Goal: Transaction & Acquisition: Download file/media

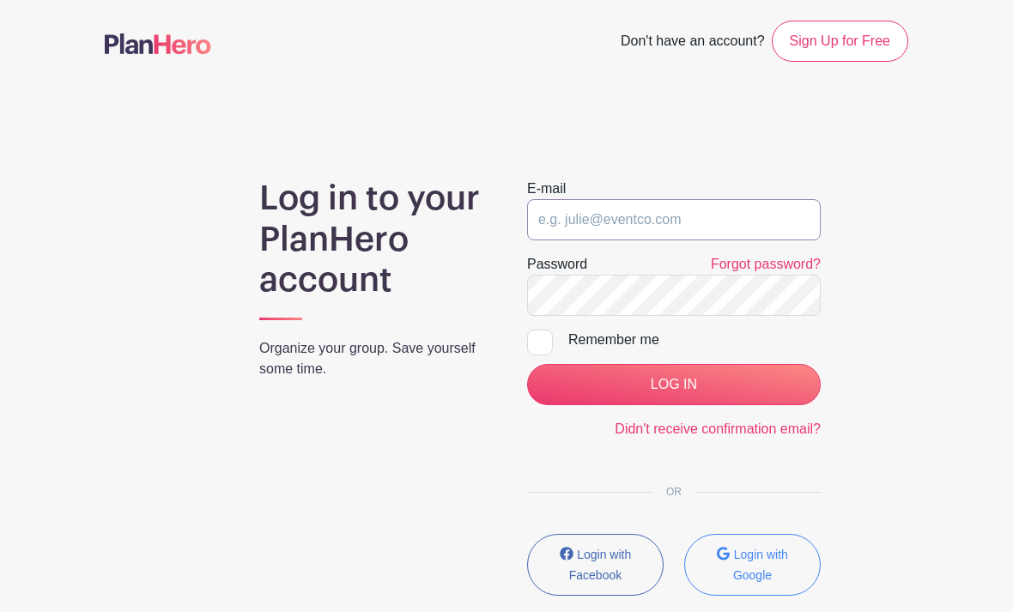
click at [698, 225] on input "email" at bounding box center [674, 219] width 294 height 41
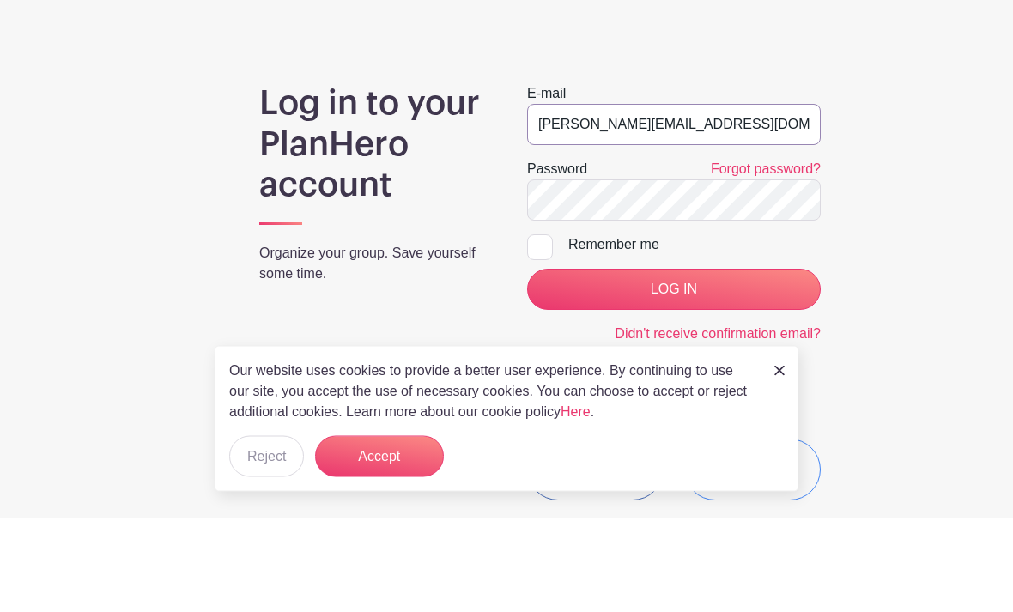
type input "[PERSON_NAME][EMAIL_ADDRESS][DOMAIN_NAME]"
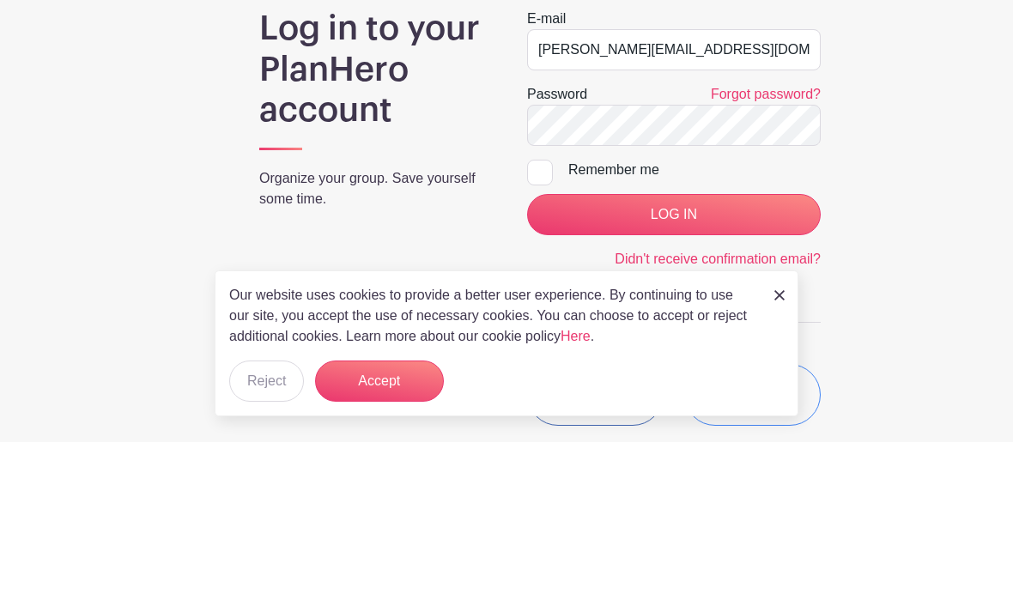
click at [538, 330] on input "Remember me" at bounding box center [532, 335] width 11 height 11
checkbox input "true"
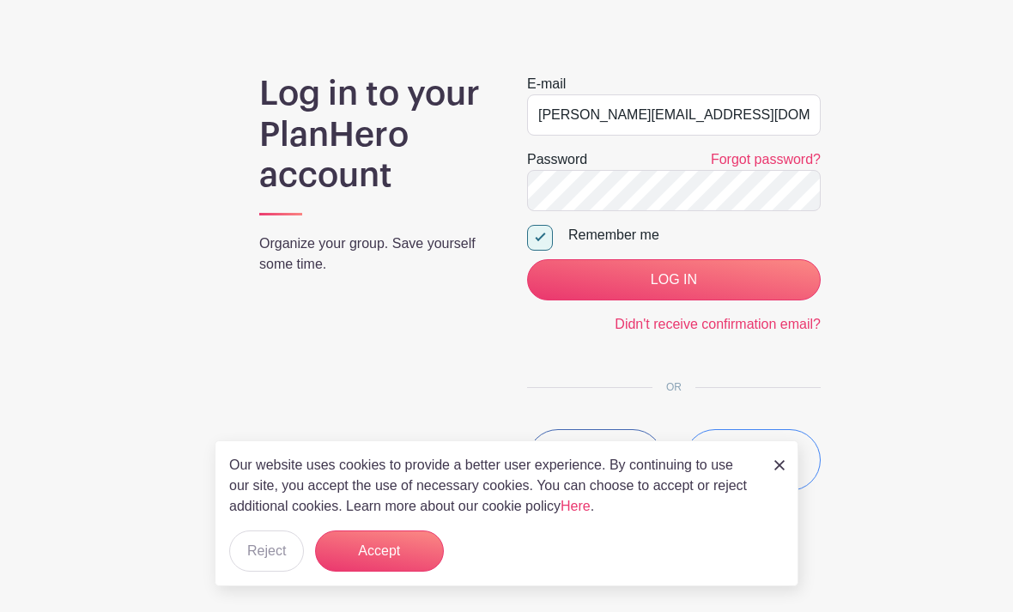
click at [748, 282] on input "LOG IN" at bounding box center [674, 279] width 294 height 41
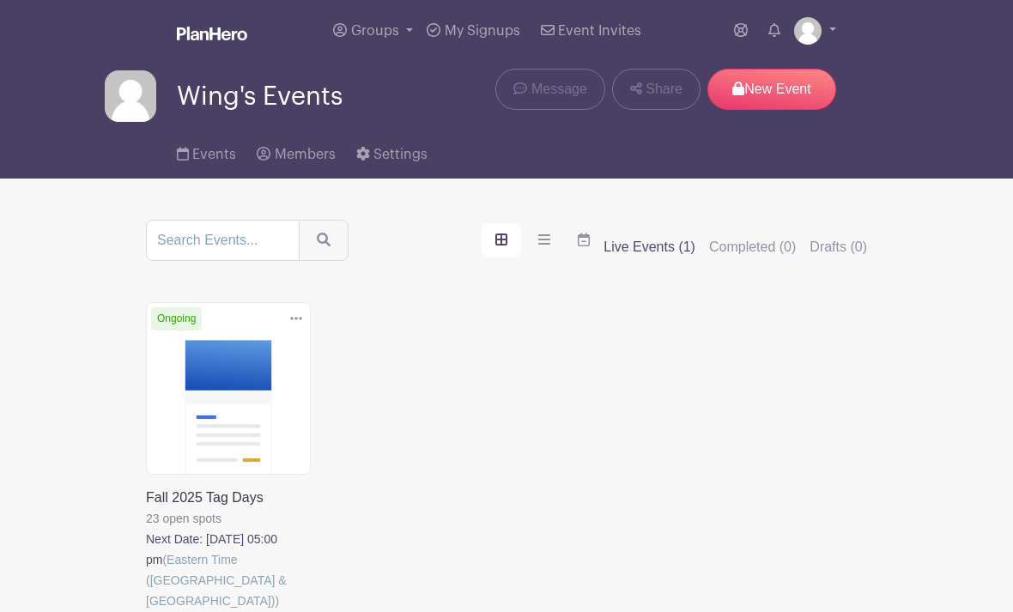
click at [146, 611] on link at bounding box center [146, 611] width 0 height 0
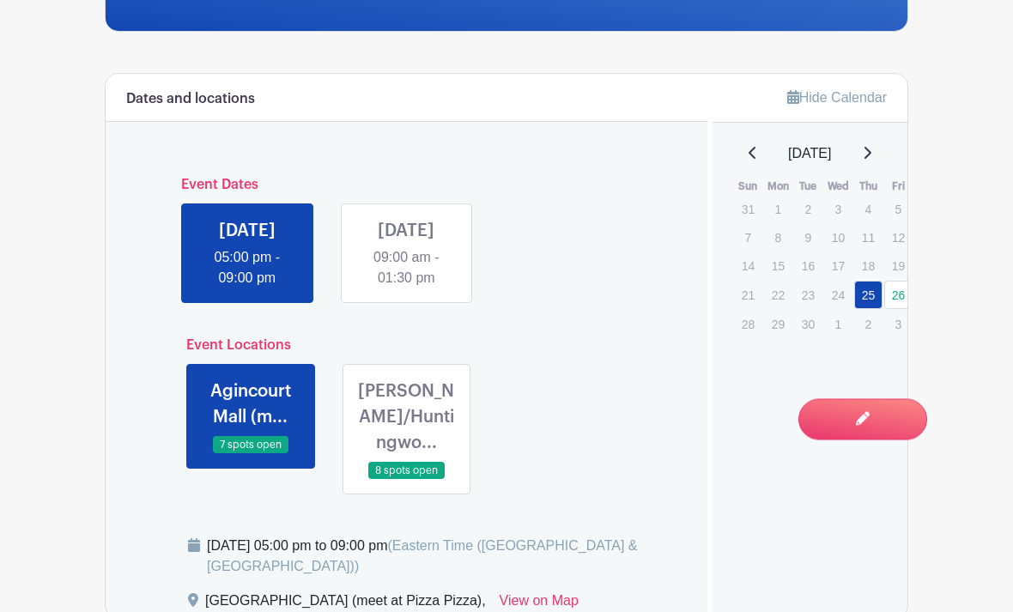
scroll to position [497, 0]
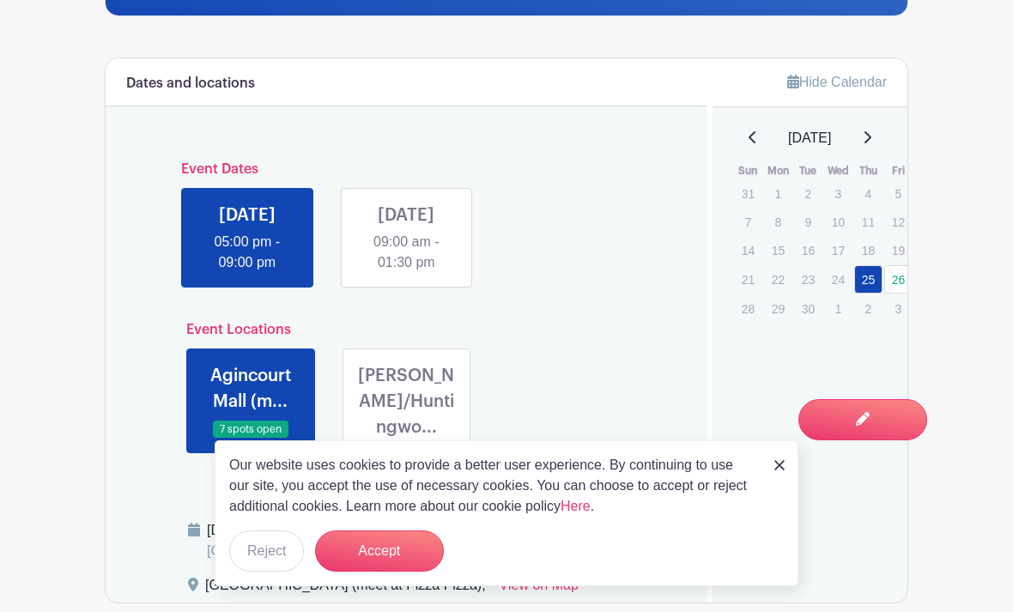
click at [406, 273] on link at bounding box center [406, 273] width 0 height 0
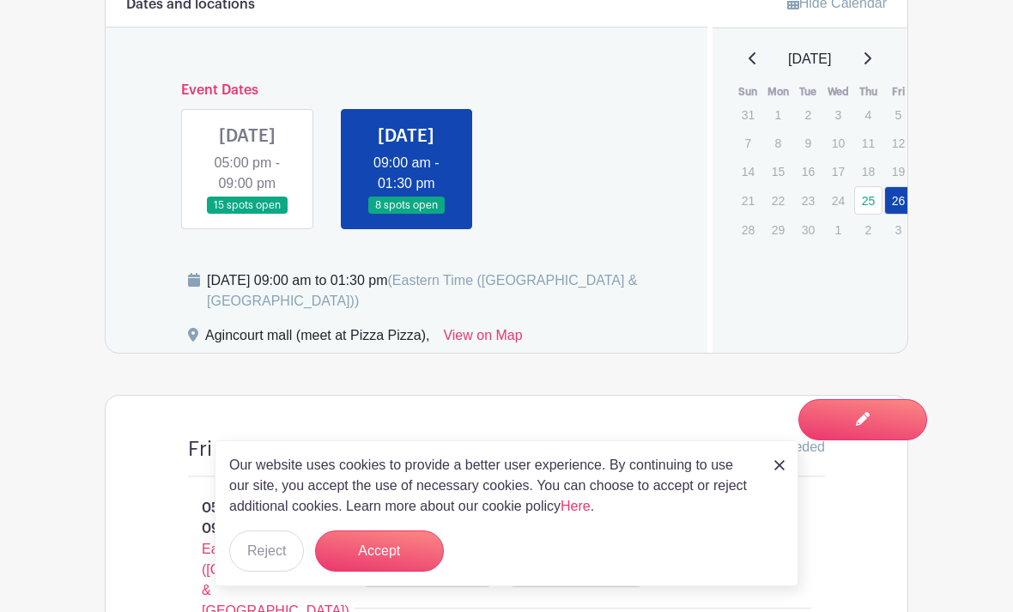
scroll to position [579, 0]
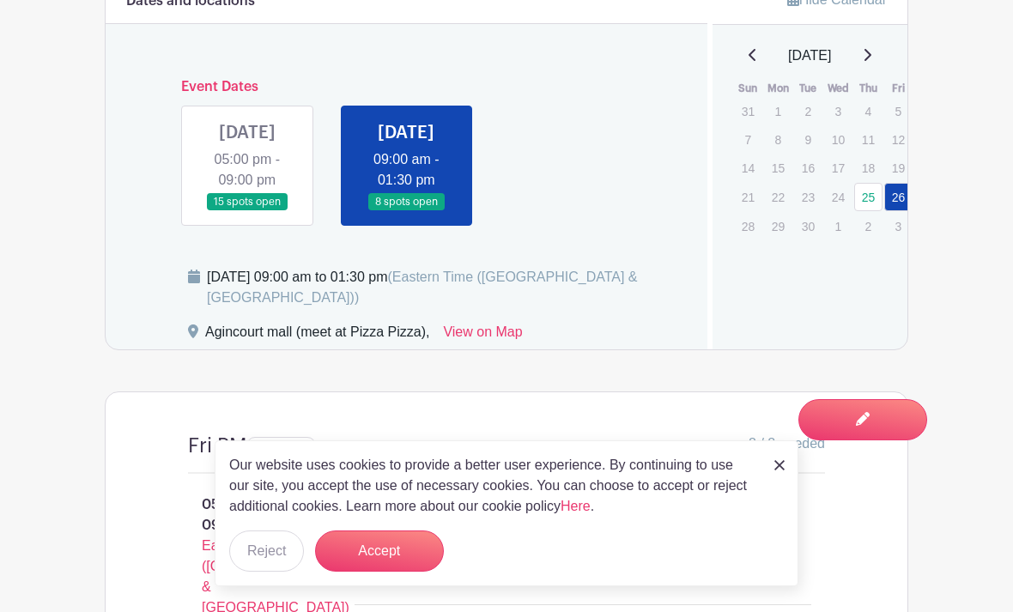
click at [779, 470] on img at bounding box center [779, 465] width 10 height 10
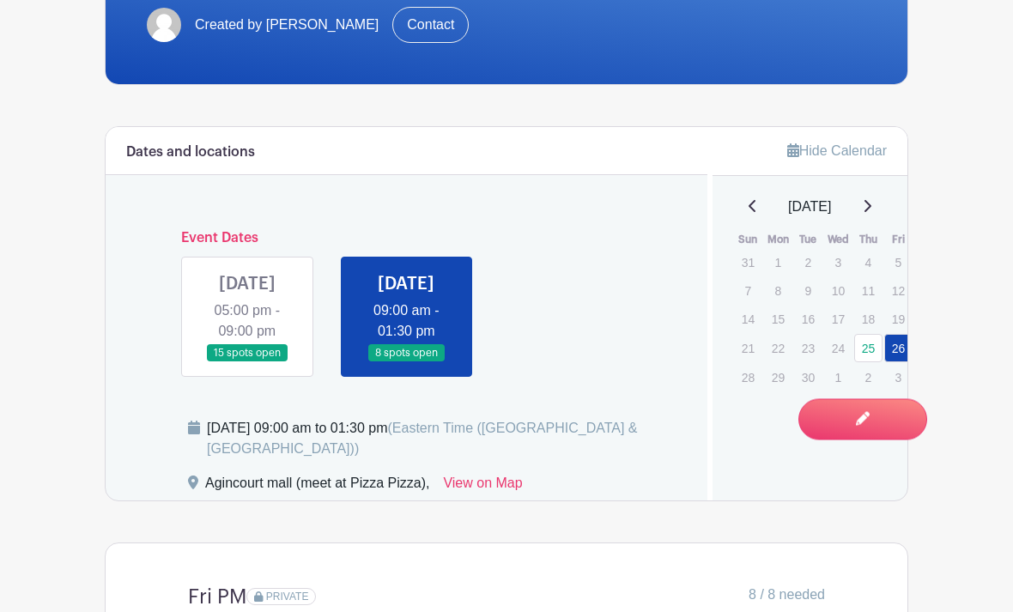
scroll to position [420, 0]
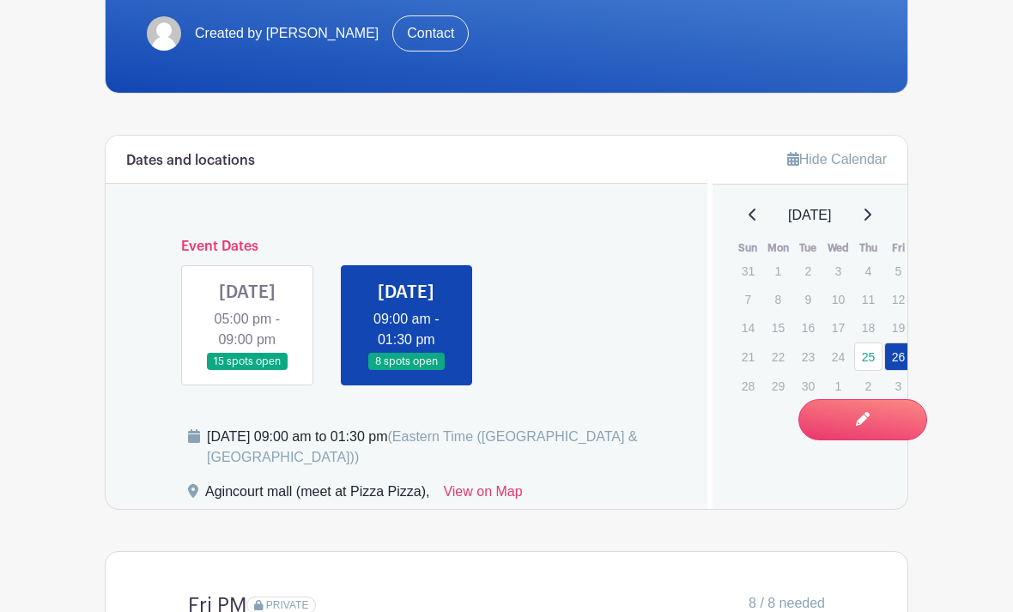
click at [247, 371] on link at bounding box center [247, 371] width 0 height 0
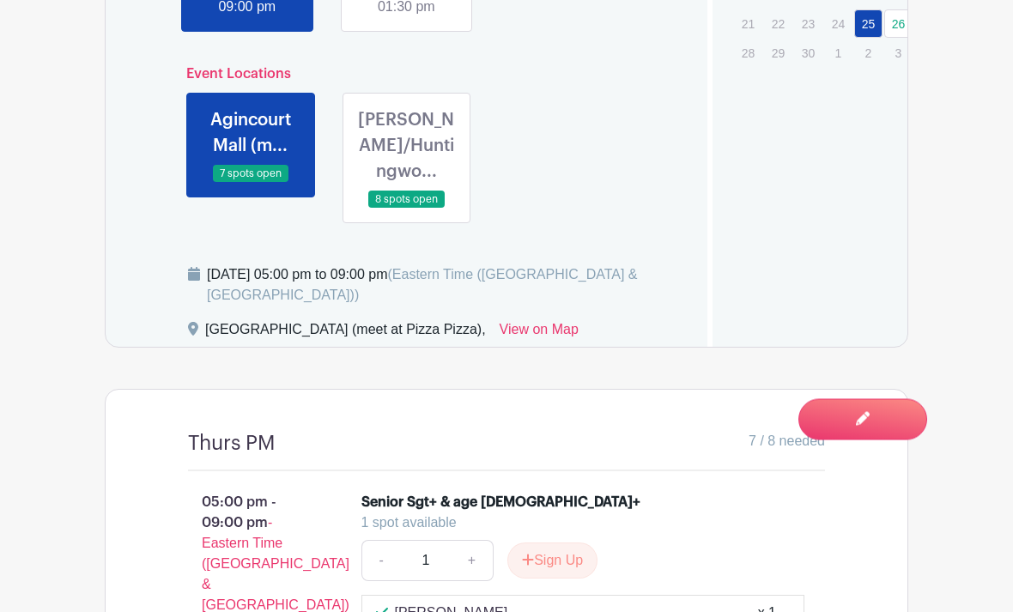
scroll to position [753, 0]
click at [406, 209] on link at bounding box center [406, 209] width 0 height 0
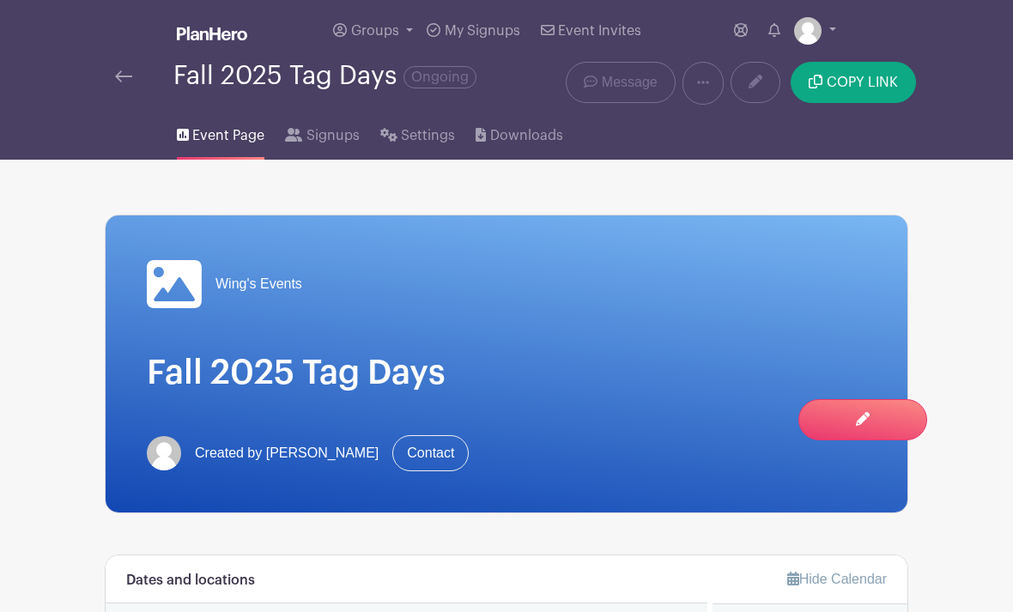
click at [502, 142] on span "Downloads" at bounding box center [526, 135] width 73 height 21
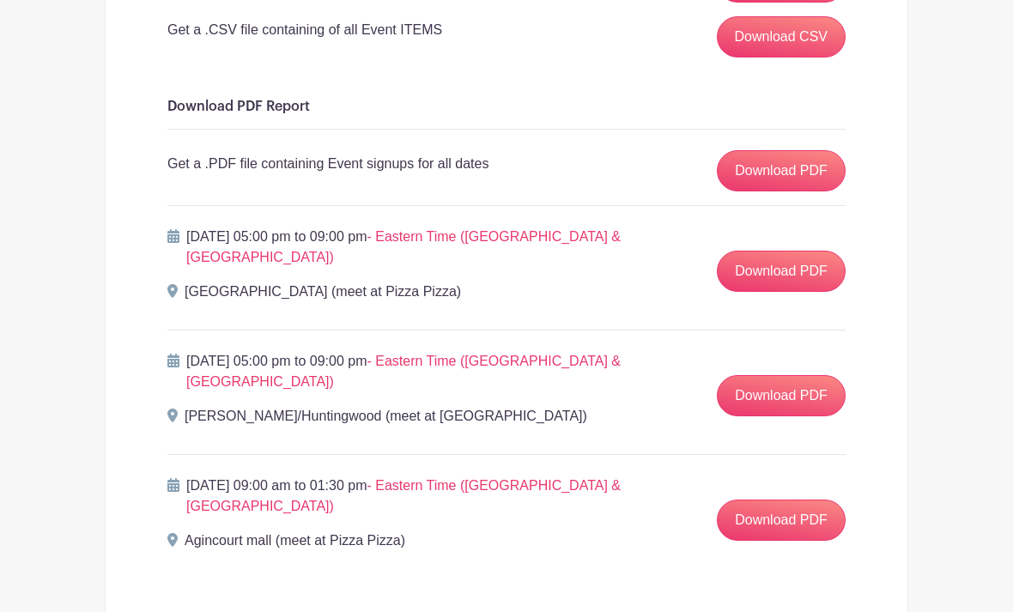
scroll to position [367, 0]
click at [778, 275] on link "Download PDF" at bounding box center [781, 271] width 129 height 41
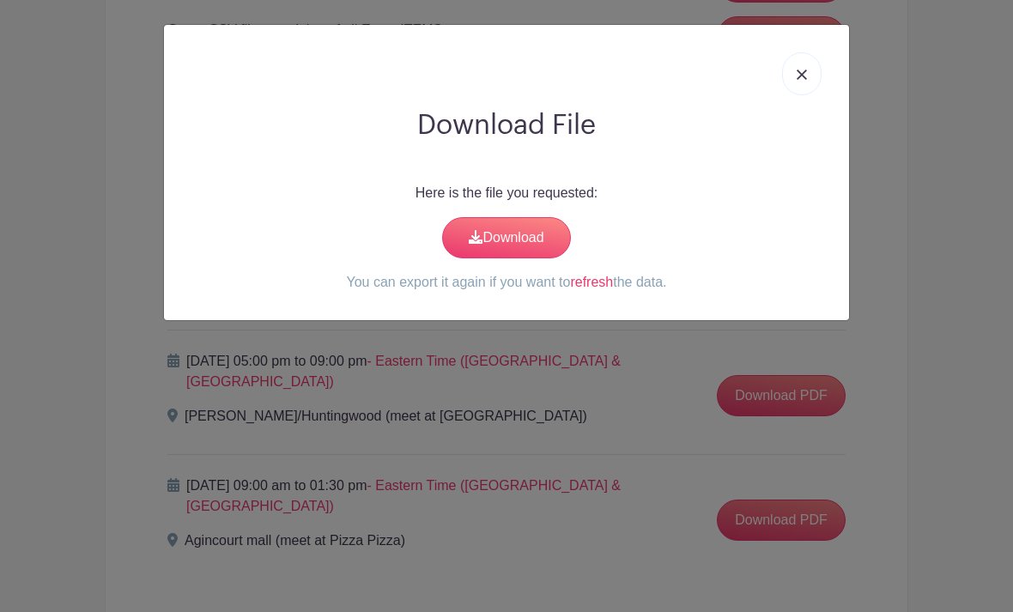
click at [525, 251] on link "Download" at bounding box center [506, 237] width 129 height 41
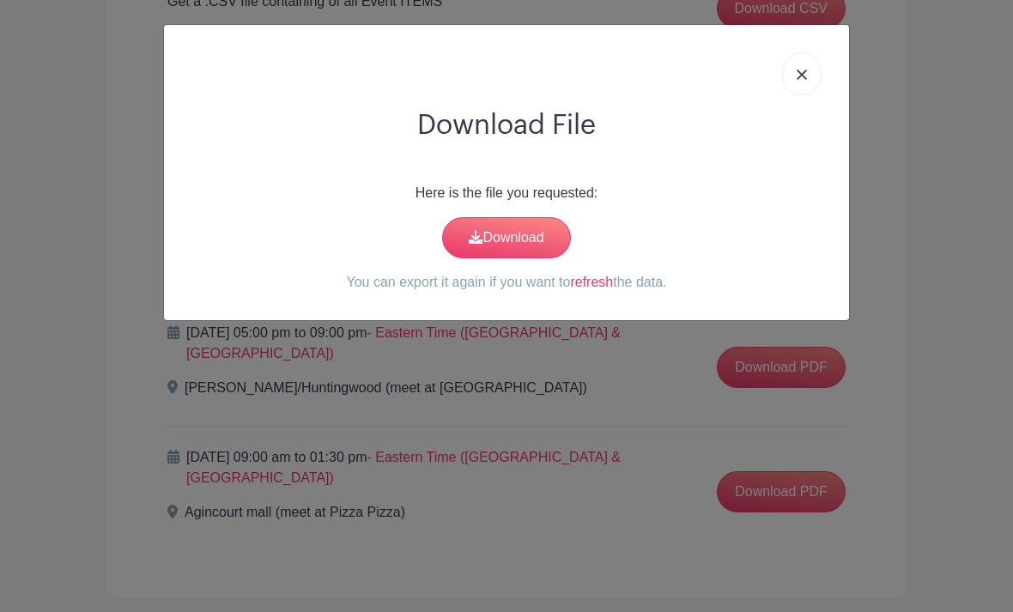
click at [849, 45] on div "Download File Here is the file you requested: Download You can export it again …" at bounding box center [506, 172] width 687 height 297
click at [806, 72] on img at bounding box center [802, 75] width 10 height 10
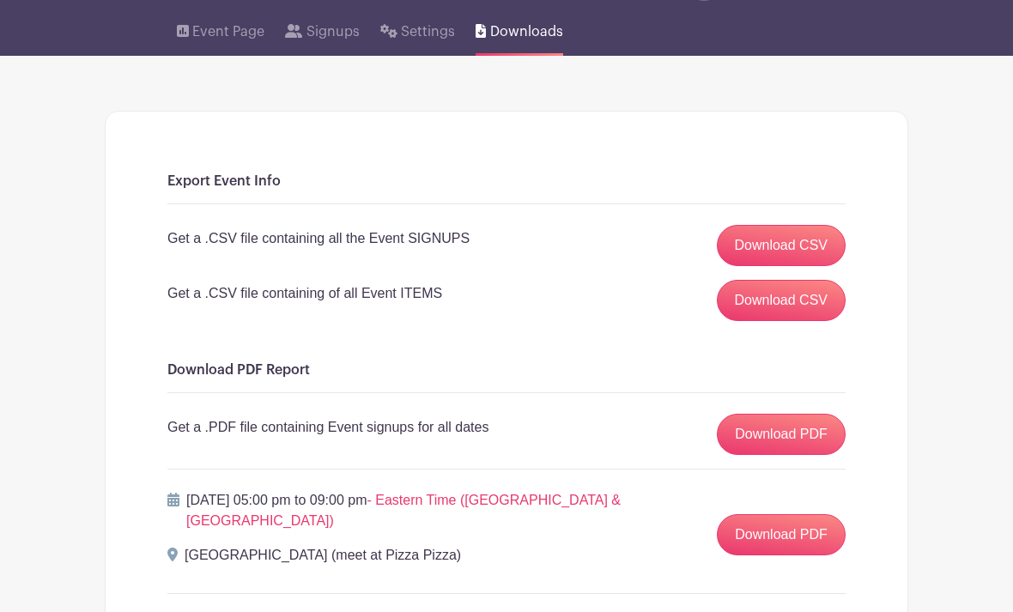
scroll to position [0, 0]
